Goal: Task Accomplishment & Management: Complete application form

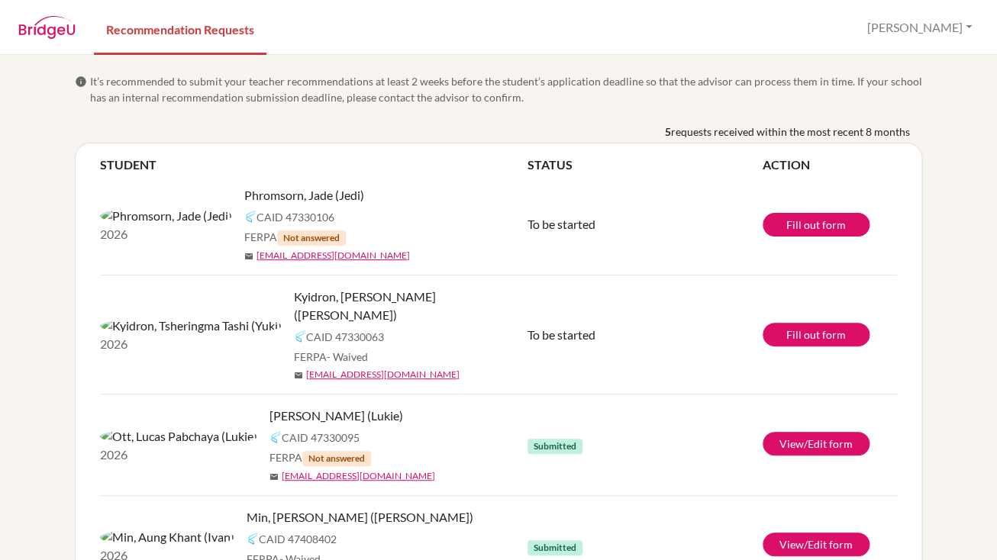
click at [244, 199] on span "Phromsorn, Jade (Jedi)" at bounding box center [304, 195] width 120 height 18
click at [814, 222] on link "Fill out form" at bounding box center [816, 225] width 107 height 24
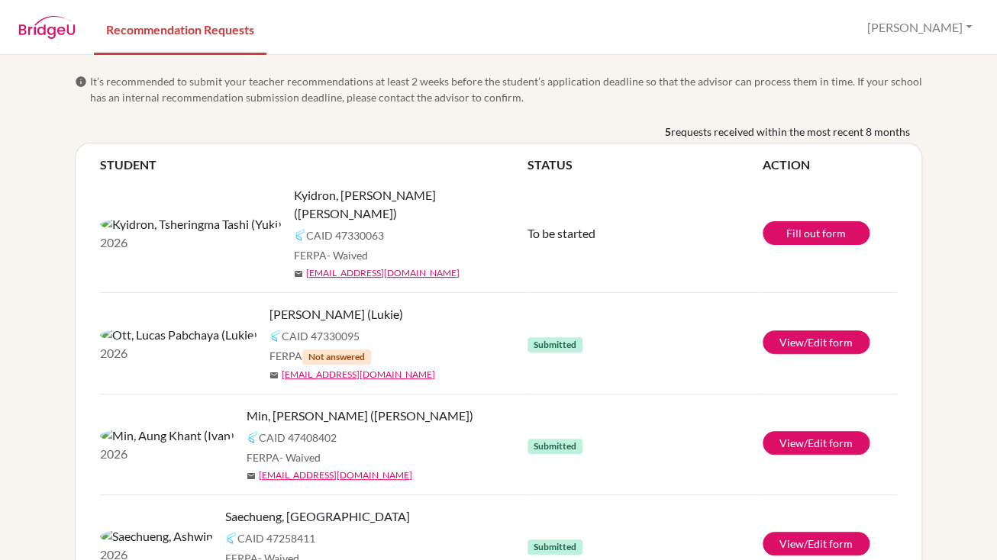
click at [294, 198] on span "Kyidron, [PERSON_NAME] ([PERSON_NAME])" at bounding box center [416, 204] width 245 height 37
click at [812, 221] on link "Fill out form" at bounding box center [816, 233] width 107 height 24
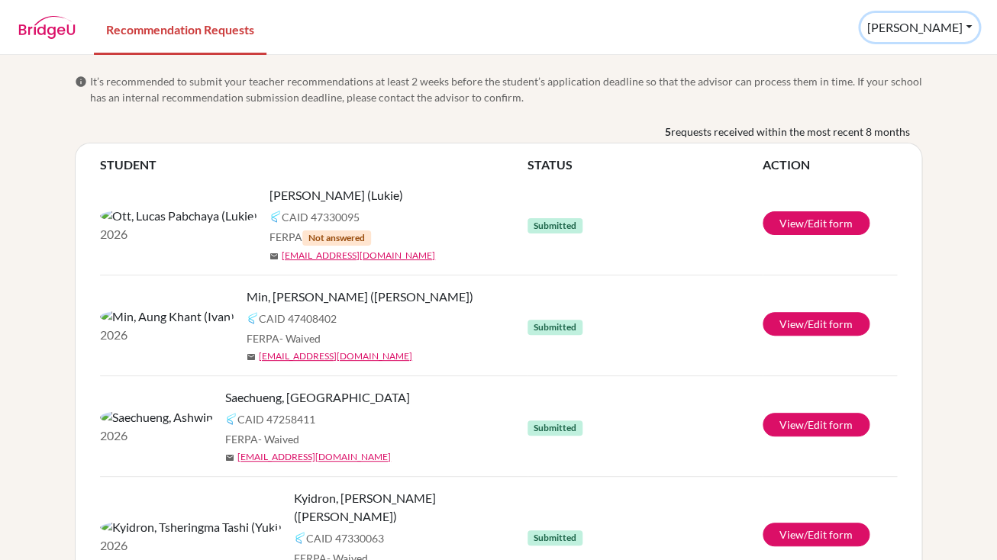
click at [966, 21] on button "[PERSON_NAME]" at bounding box center [919, 27] width 118 height 29
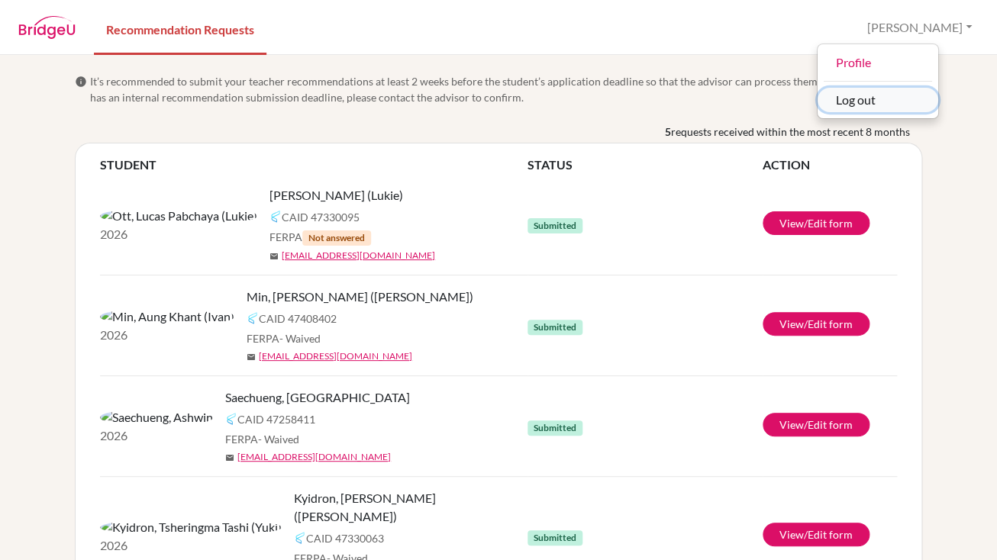
click at [930, 103] on button "Log out" at bounding box center [878, 100] width 121 height 24
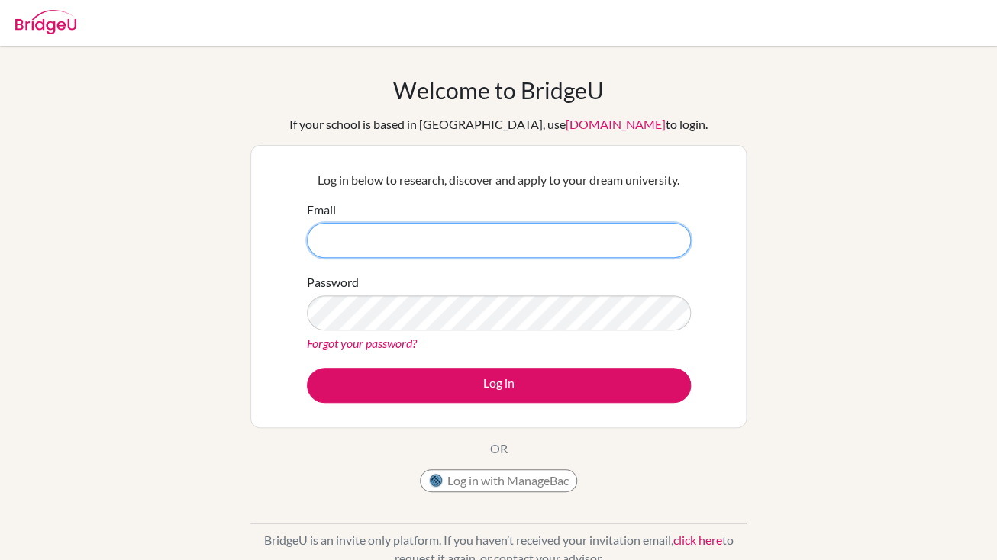
paste input "Eknight@asb.ac.th"
type input "eknight@asb.ac.th"
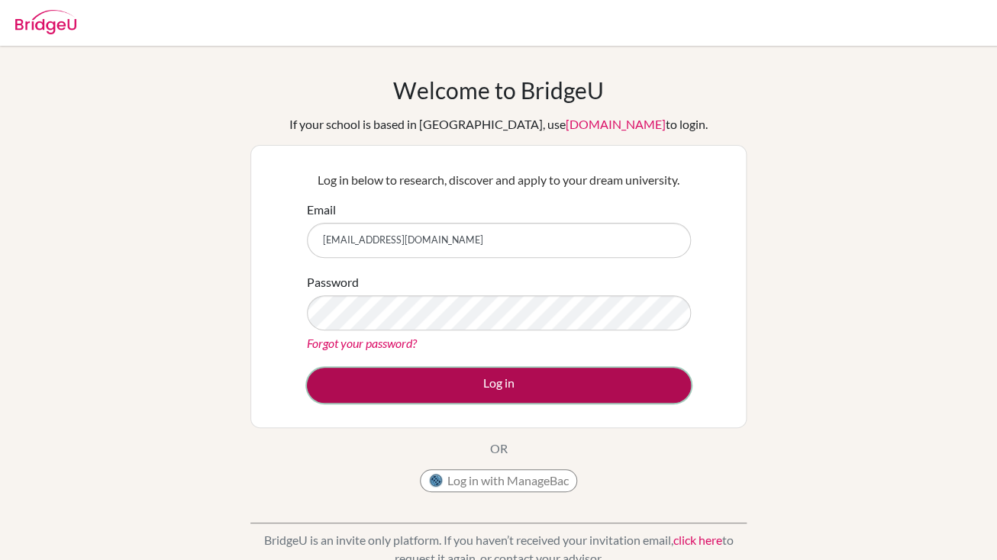
click at [540, 388] on button "Log in" at bounding box center [499, 385] width 384 height 35
